Goal: Task Accomplishment & Management: Use online tool/utility

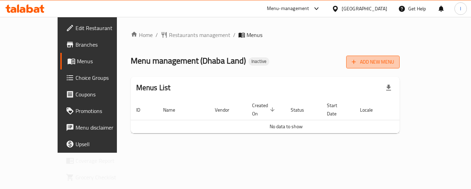
click at [394, 60] on span "Add New Menu" at bounding box center [373, 62] width 42 height 9
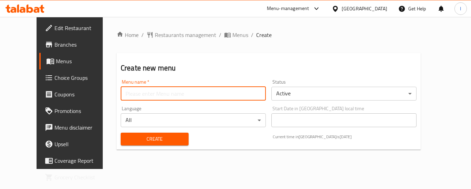
drag, startPoint x: 201, startPoint y: 98, endPoint x: 184, endPoint y: 100, distance: 17.4
click at [201, 98] on input "text" at bounding box center [193, 94] width 145 height 14
type input "."
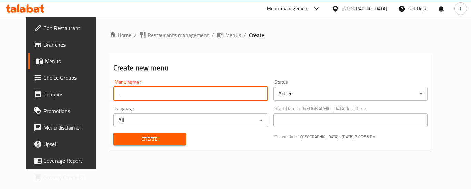
click at [142, 138] on span "Create" at bounding box center [149, 138] width 61 height 9
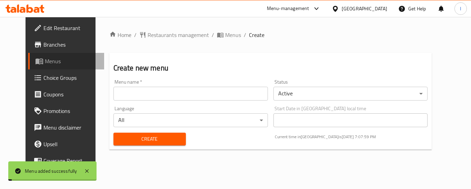
click at [45, 60] on span "Menus" at bounding box center [72, 61] width 54 height 8
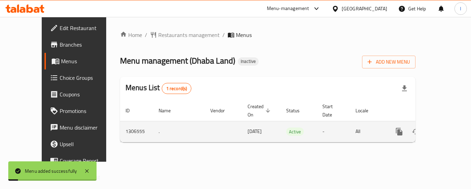
drag, startPoint x: 450, startPoint y: 113, endPoint x: 445, endPoint y: 120, distance: 9.1
click at [450, 121] on td "enhanced table" at bounding box center [424, 131] width 77 height 21
click at [445, 127] on icon "enhanced table" at bounding box center [449, 131] width 8 height 8
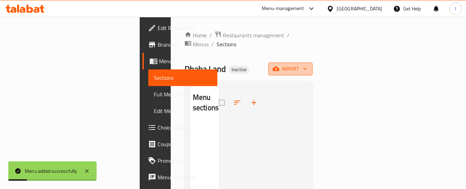
click at [307, 64] on span "import" at bounding box center [290, 68] width 33 height 9
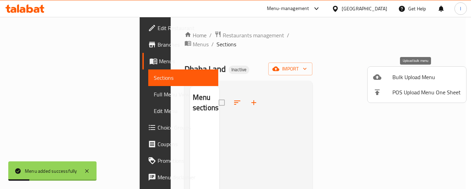
click at [410, 73] on span "Bulk Upload Menu" at bounding box center [426, 77] width 68 height 8
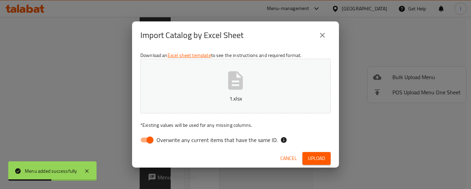
click at [171, 136] on span "Overwrite any current items that have the same ID." at bounding box center [217, 140] width 121 height 8
click at [170, 134] on input "Overwrite any current items that have the same ID." at bounding box center [149, 139] width 39 height 13
checkbox input "false"
click at [317, 161] on span "Upload" at bounding box center [316, 158] width 17 height 9
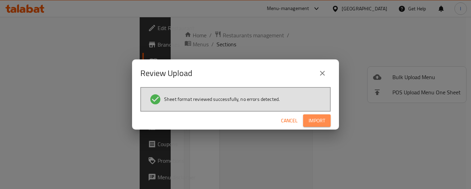
click at [319, 121] on span "Import" at bounding box center [317, 120] width 17 height 9
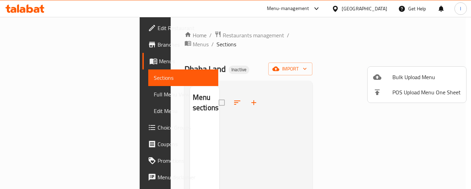
click at [50, 36] on div at bounding box center [235, 94] width 471 height 189
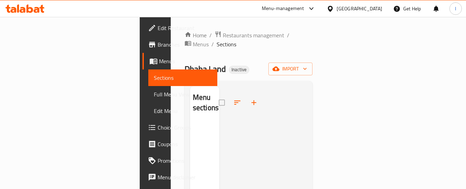
click at [158, 42] on span "Branches" at bounding box center [185, 44] width 54 height 8
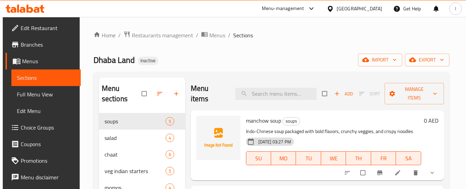
click at [60, 26] on span "Edit Restaurant" at bounding box center [48, 28] width 54 height 8
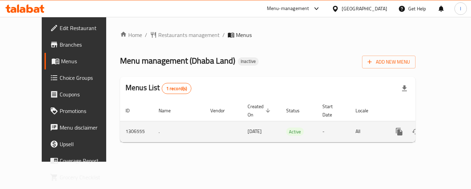
click at [445, 127] on icon "enhanced table" at bounding box center [449, 131] width 8 height 8
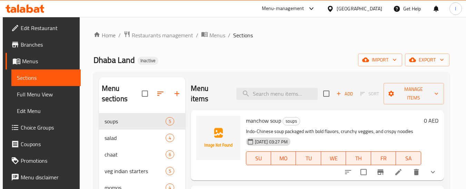
click at [50, 40] on span "Branches" at bounding box center [48, 44] width 54 height 8
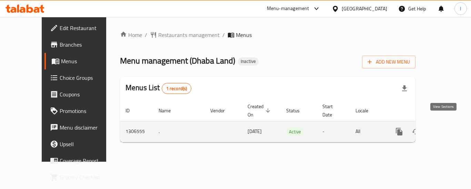
click at [445, 127] on icon "enhanced table" at bounding box center [449, 131] width 8 height 8
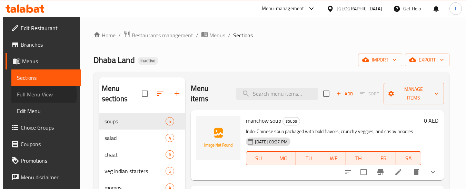
click at [38, 94] on span "Full Menu View" at bounding box center [46, 94] width 58 height 8
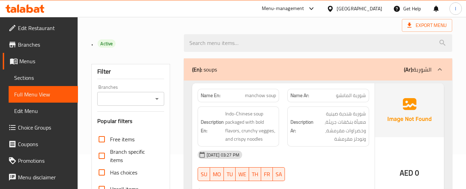
scroll to position [172, 0]
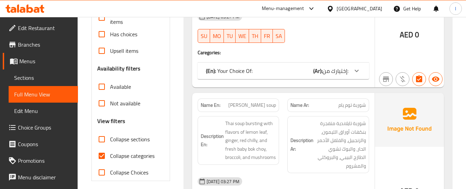
click at [108, 154] on input "Collapse categories" at bounding box center [101, 155] width 17 height 17
checkbox input "false"
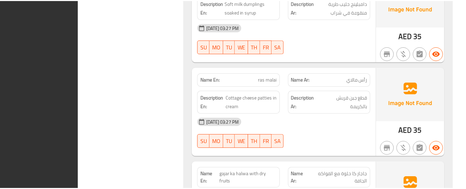
scroll to position [12859, 0]
